Goal: Information Seeking & Learning: Learn about a topic

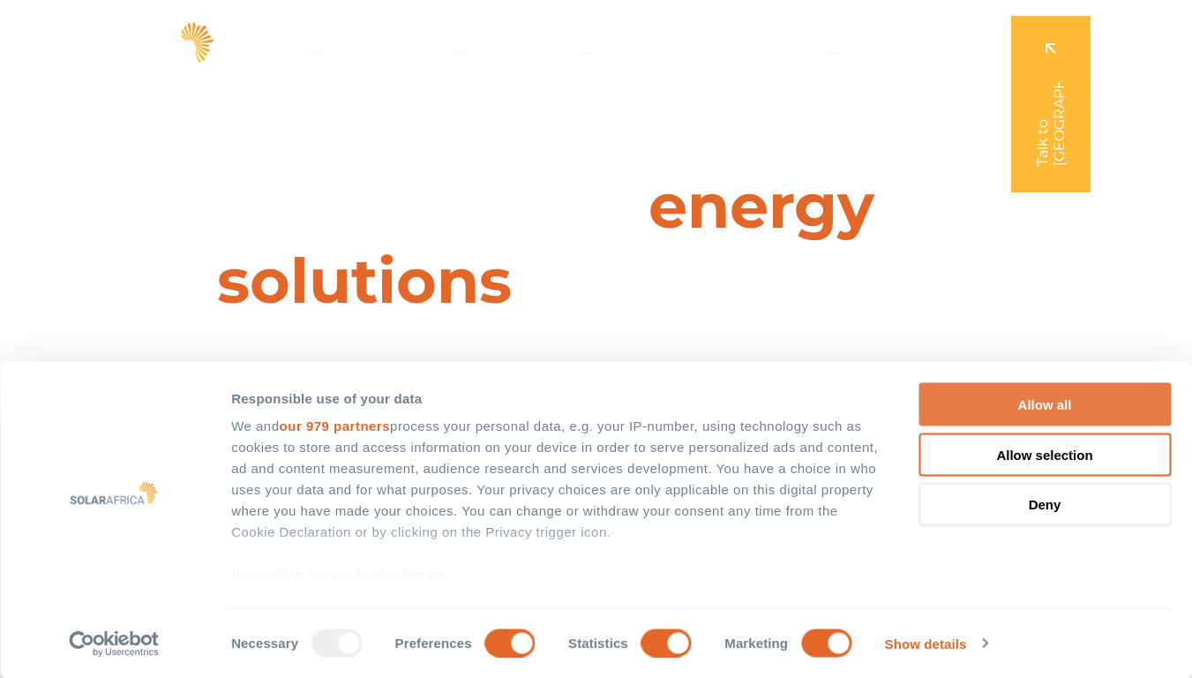
click at [1051, 404] on button "Allow all" at bounding box center [1045, 404] width 252 height 43
